Goal: Navigation & Orientation: Find specific page/section

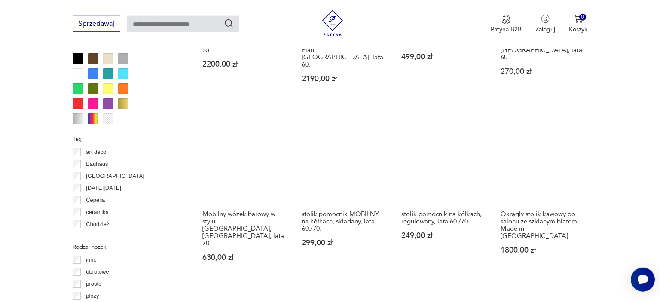
scroll to position [886, 0]
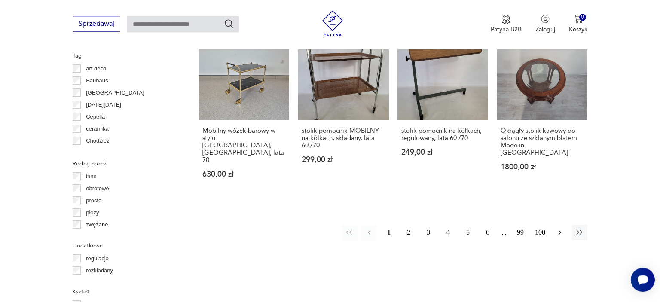
click at [562, 228] on icon "button" at bounding box center [560, 232] width 9 height 9
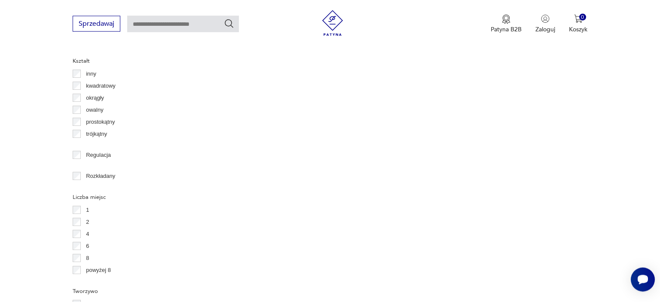
scroll to position [1120, 0]
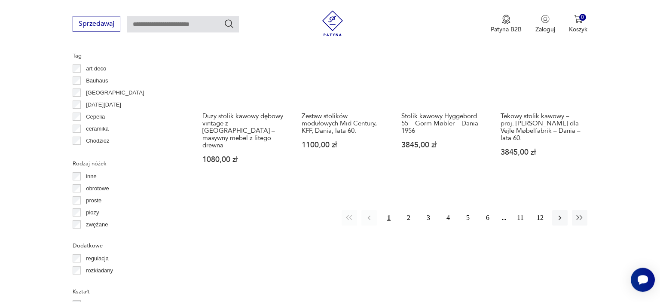
scroll to position [891, 0]
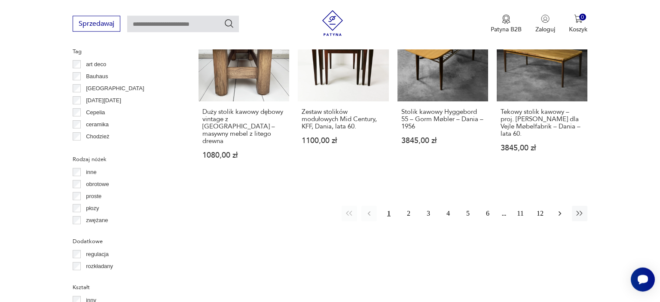
click at [559, 211] on icon "button" at bounding box center [560, 213] width 3 height 5
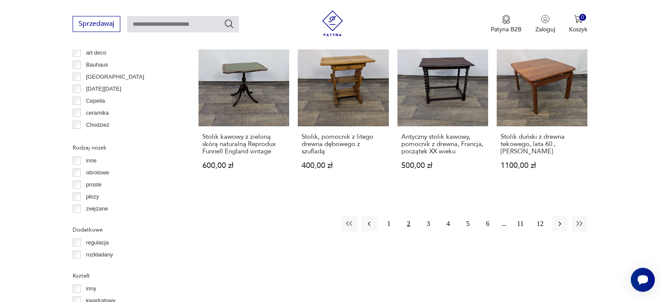
scroll to position [906, 0]
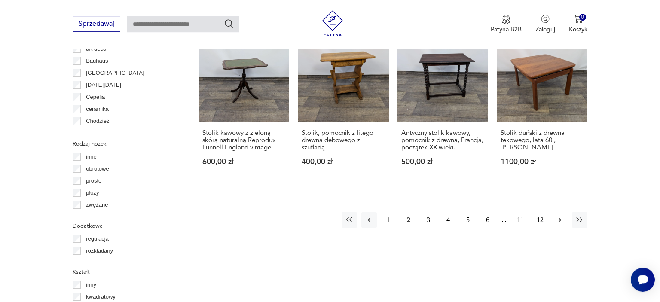
click at [560, 216] on icon "button" at bounding box center [560, 220] width 9 height 9
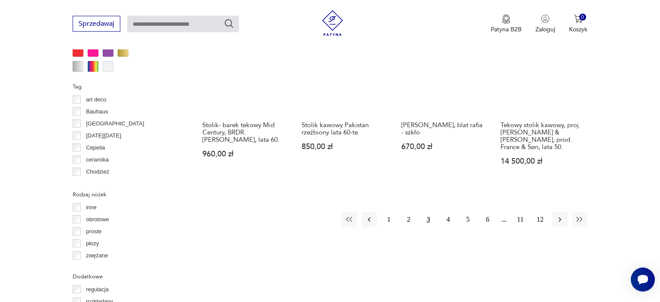
scroll to position [858, 0]
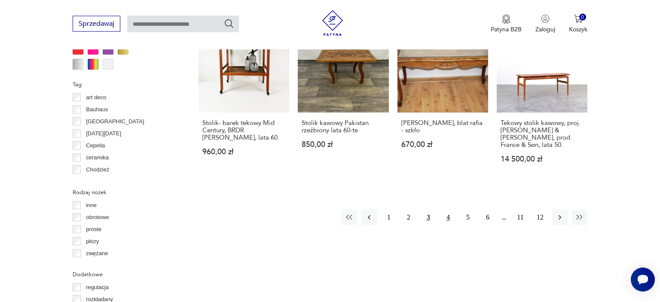
click at [448, 217] on button "4" at bounding box center [447, 217] width 15 height 15
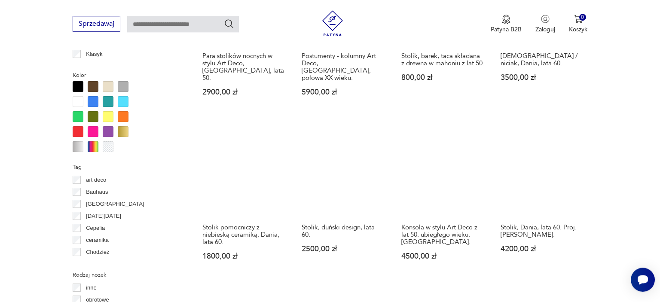
scroll to position [815, 0]
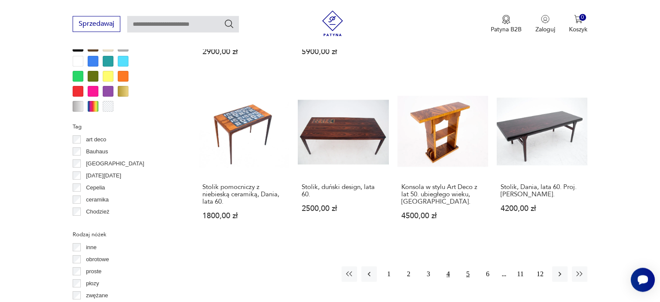
click at [464, 266] on button "5" at bounding box center [467, 273] width 15 height 15
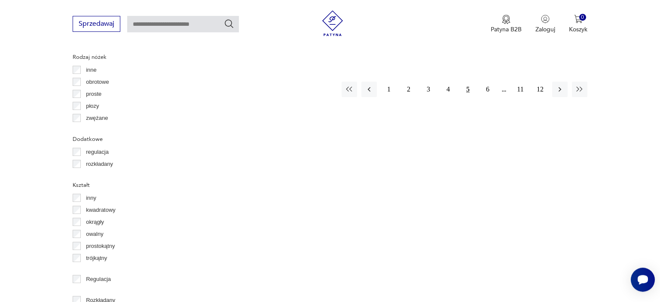
scroll to position [914, 0]
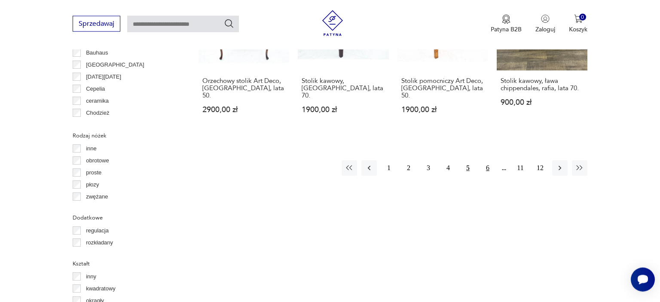
click at [487, 160] on button "6" at bounding box center [487, 167] width 15 height 15
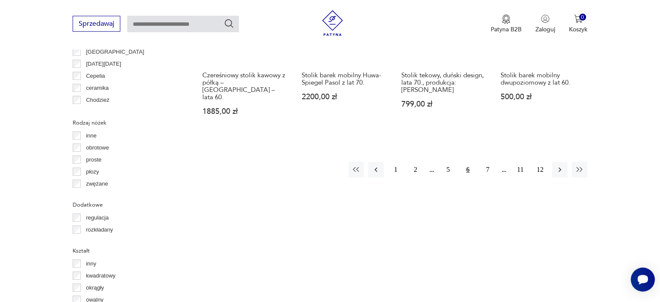
scroll to position [921, 0]
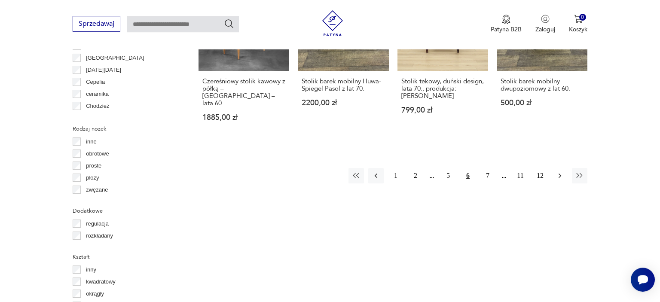
click at [559, 171] on icon "button" at bounding box center [560, 175] width 9 height 9
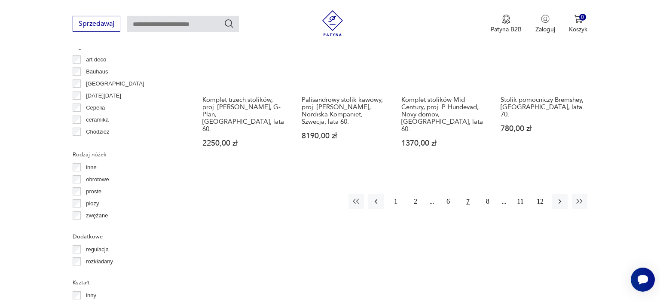
scroll to position [904, 0]
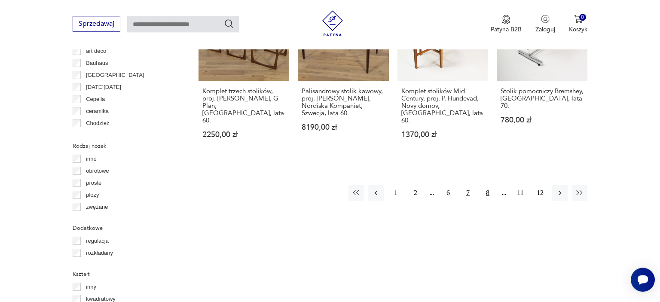
click at [487, 185] on button "8" at bounding box center [487, 192] width 15 height 15
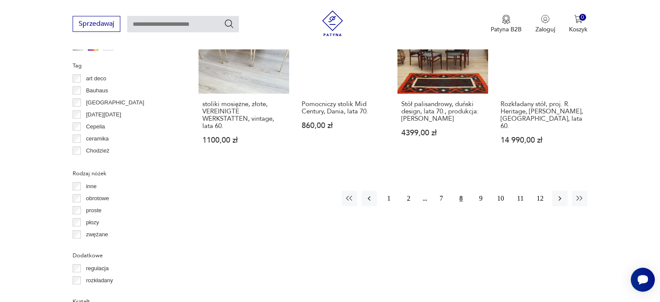
scroll to position [900, 0]
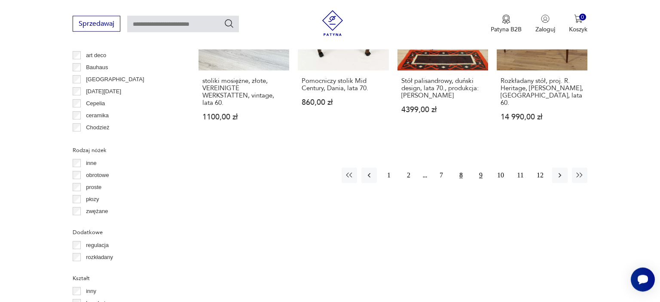
click at [479, 168] on button "9" at bounding box center [480, 175] width 15 height 15
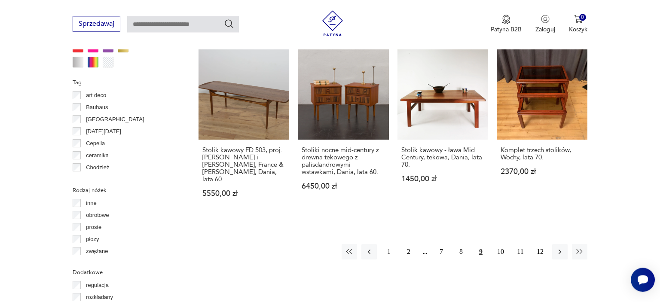
scroll to position [868, 0]
